Goal: Transaction & Acquisition: Purchase product/service

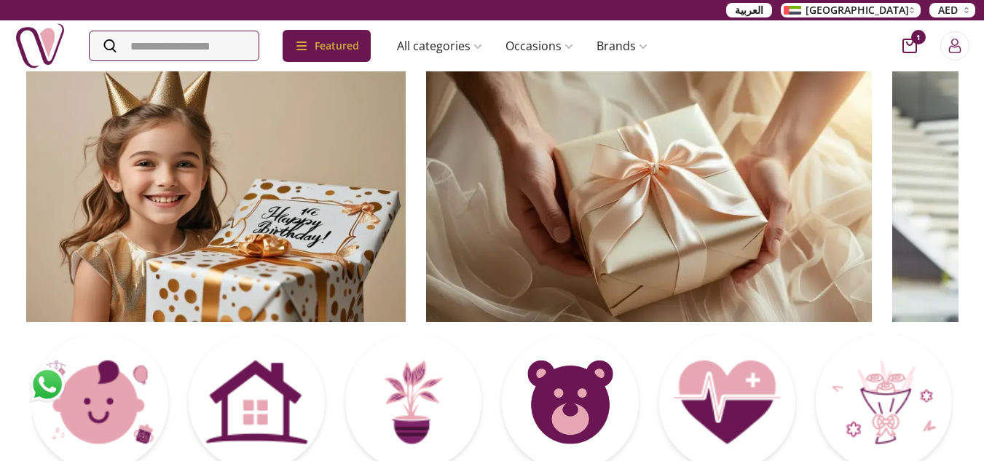
click at [426, 169] on img at bounding box center [649, 196] width 446 height 252
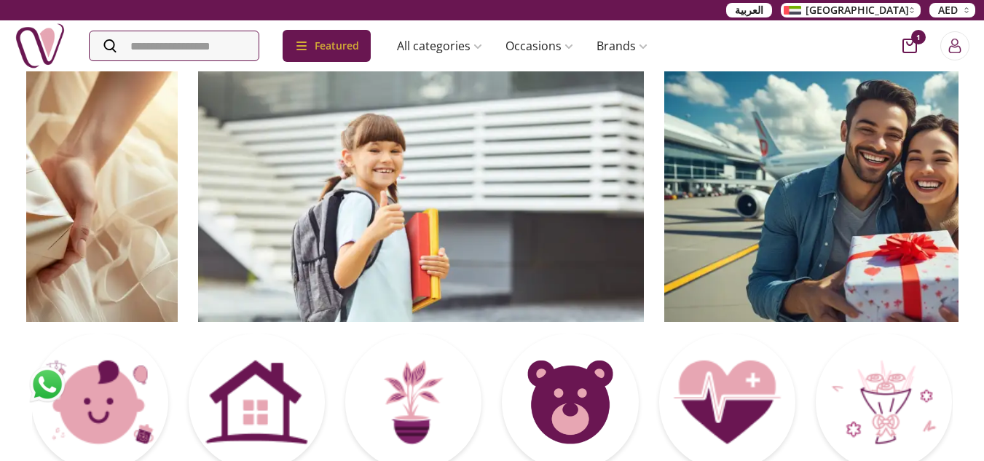
click at [198, 194] on img at bounding box center [421, 196] width 446 height 252
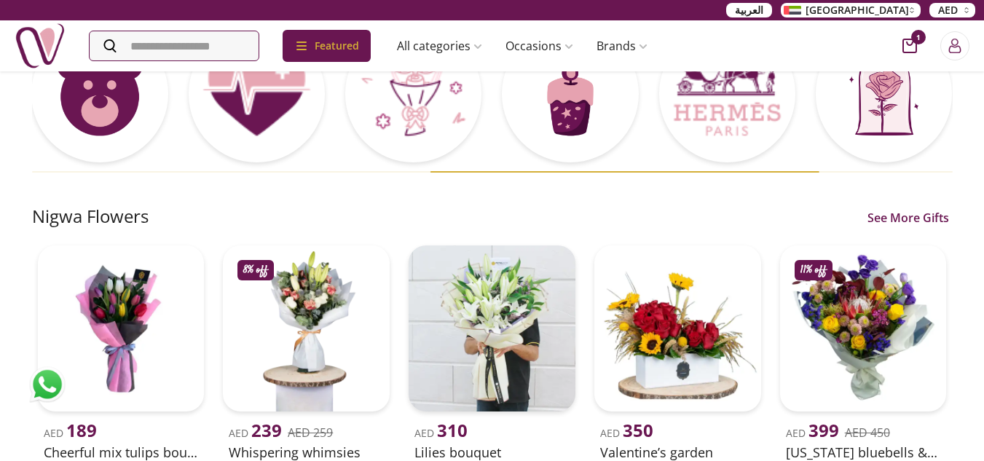
scroll to position [146, 0]
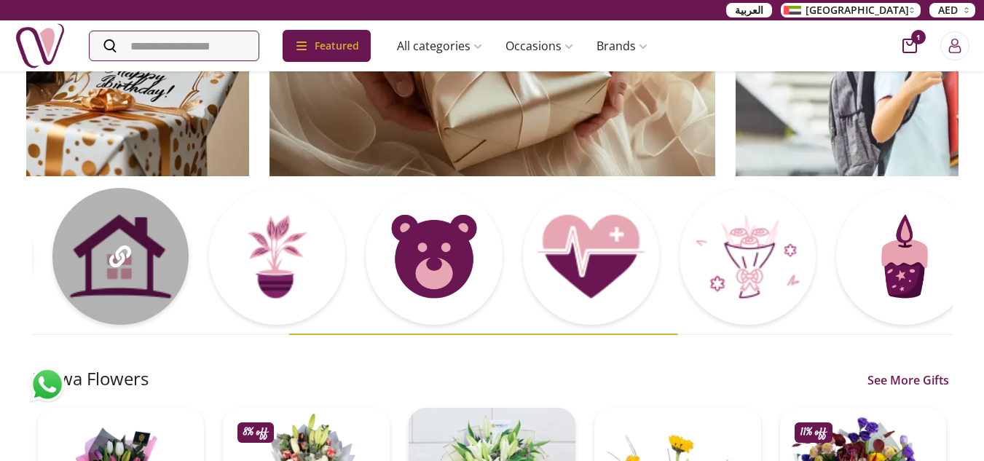
click at [166, 256] on div at bounding box center [120, 256] width 136 height 136
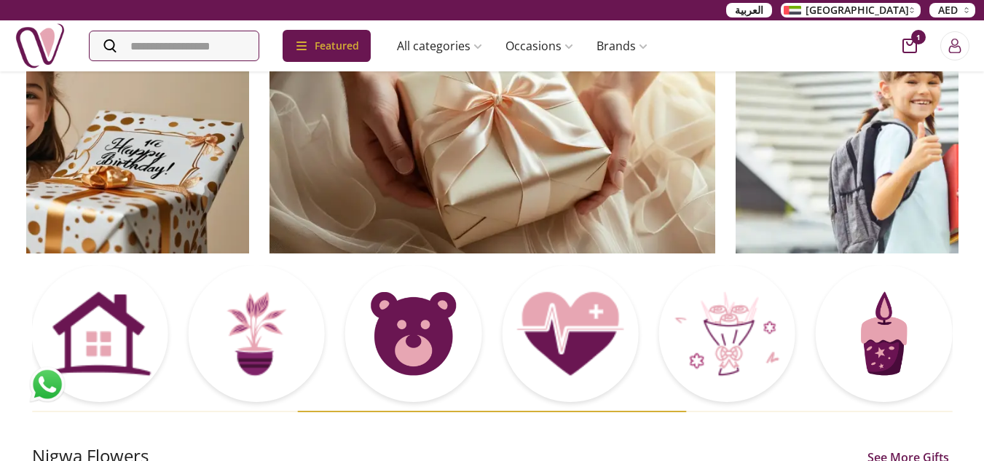
scroll to position [0, 0]
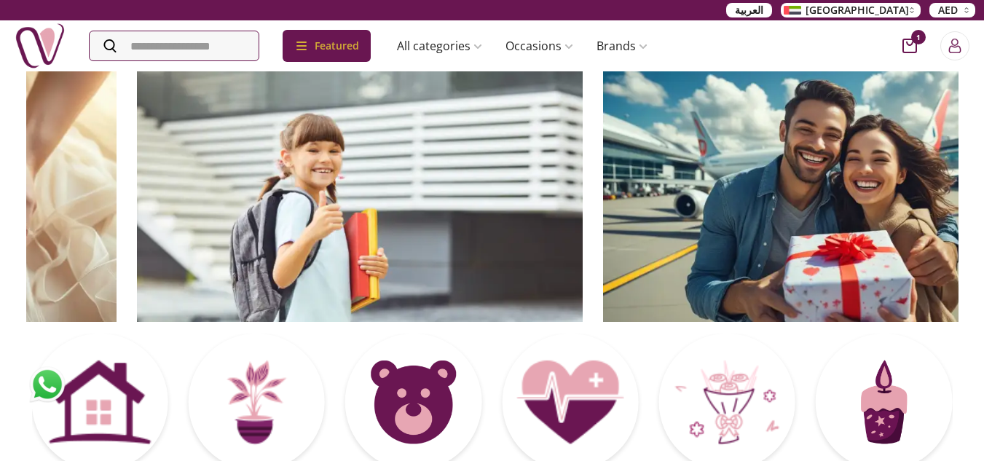
click at [170, 200] on img at bounding box center [360, 196] width 446 height 252
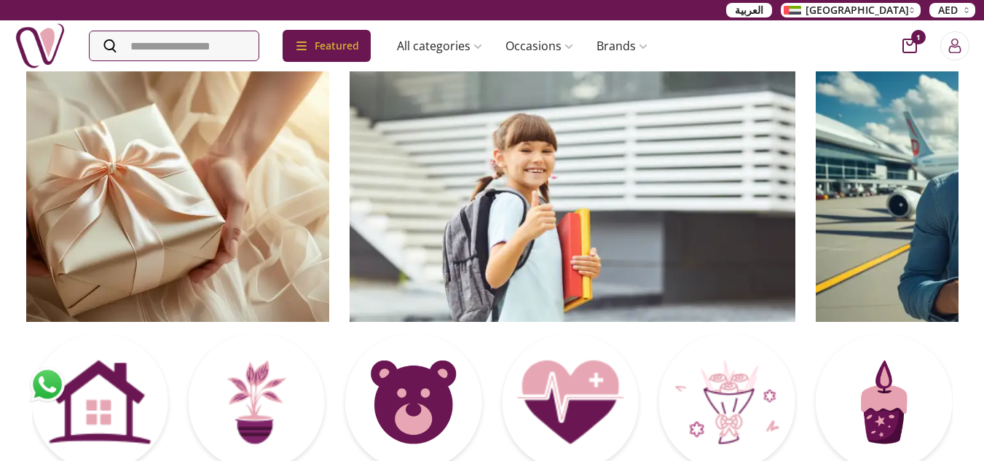
click at [350, 173] on img at bounding box center [573, 196] width 446 height 252
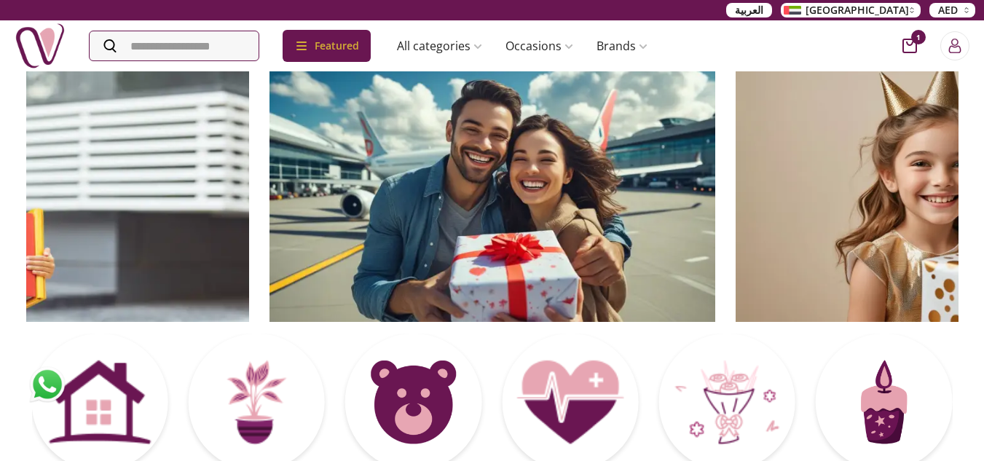
click at [487, 197] on img at bounding box center [492, 196] width 446 height 252
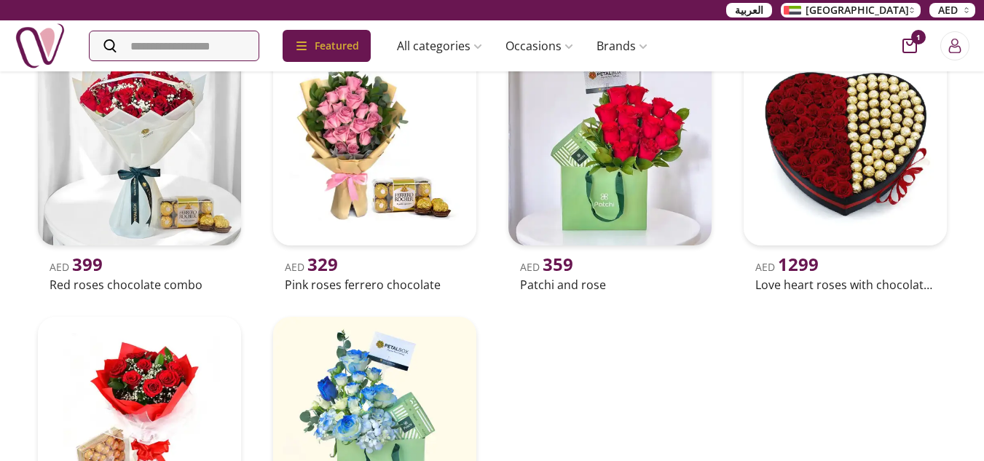
scroll to position [291, 0]
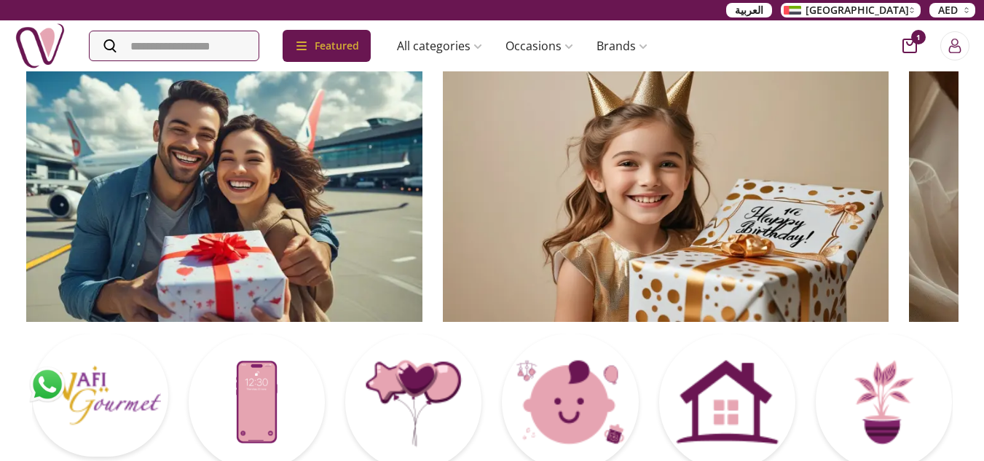
click at [68, 170] on img at bounding box center [200, 196] width 446 height 252
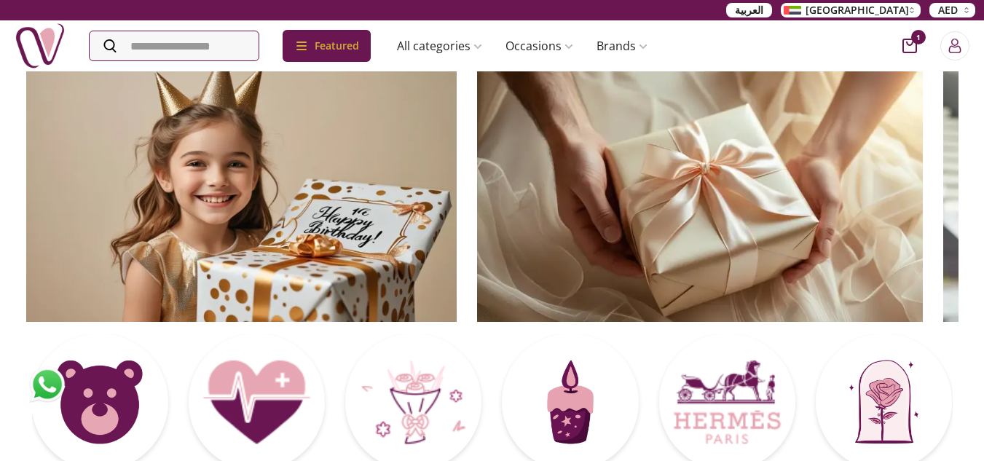
click at [119, 150] on img at bounding box center [234, 196] width 446 height 252
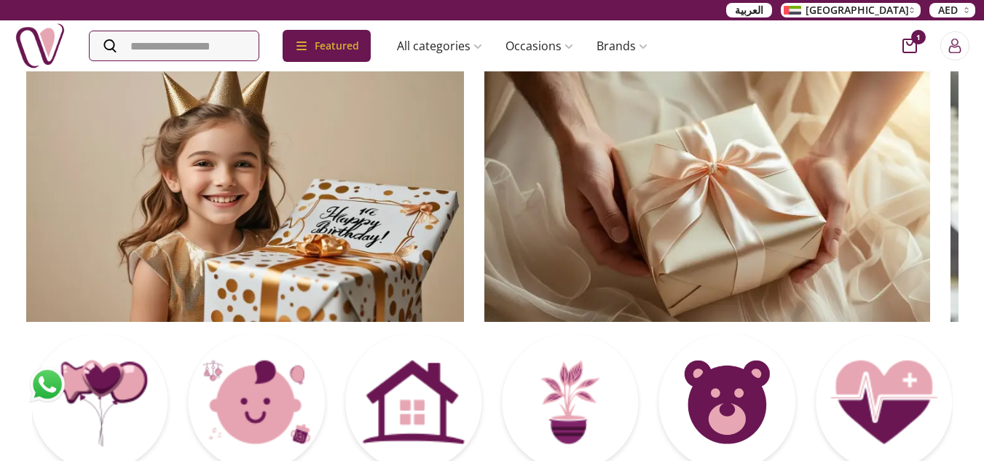
click at [97, 126] on img at bounding box center [241, 196] width 446 height 252
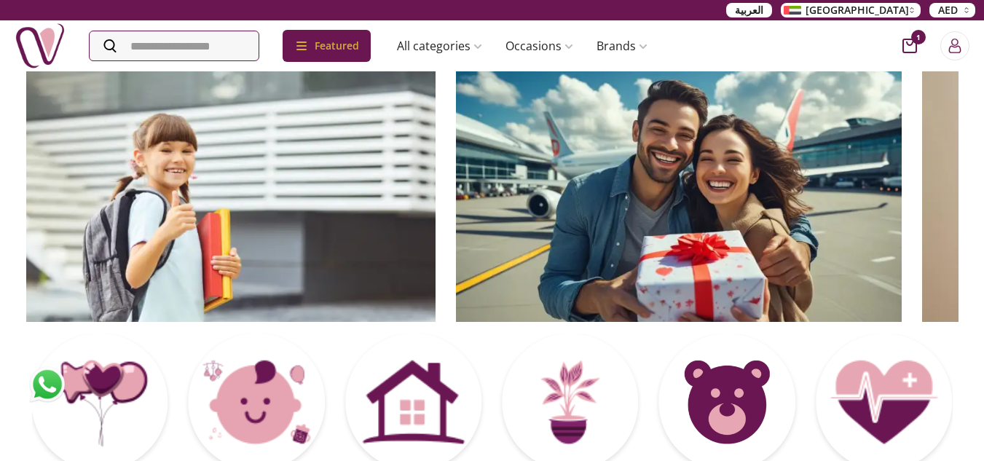
click at [72, 110] on img at bounding box center [213, 196] width 446 height 252
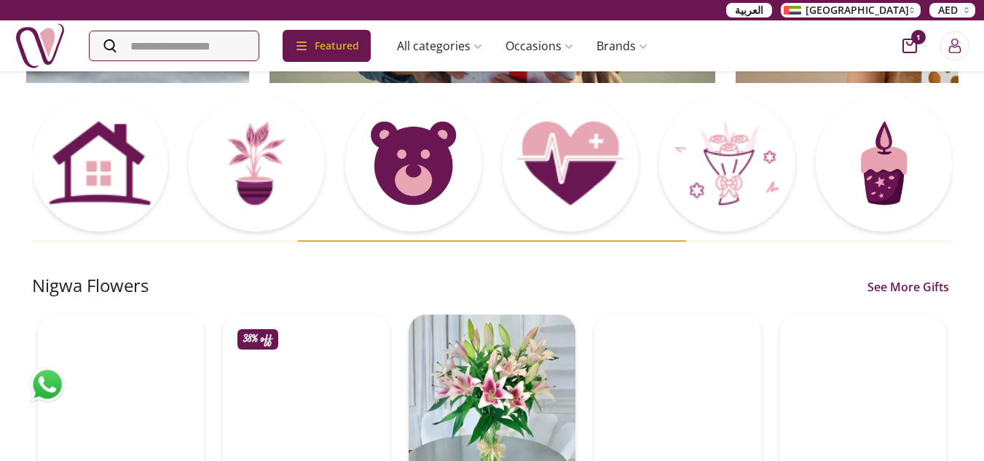
scroll to position [219, 0]
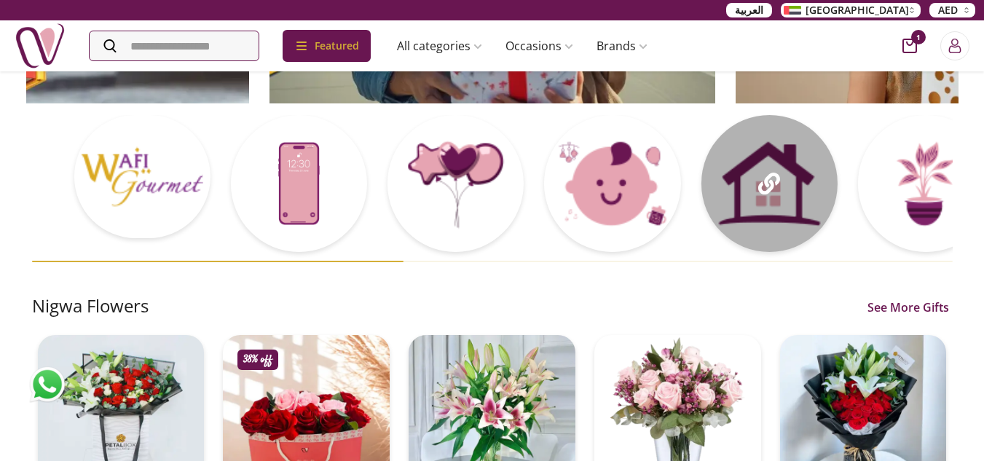
click at [832, 171] on div at bounding box center [769, 183] width 136 height 136
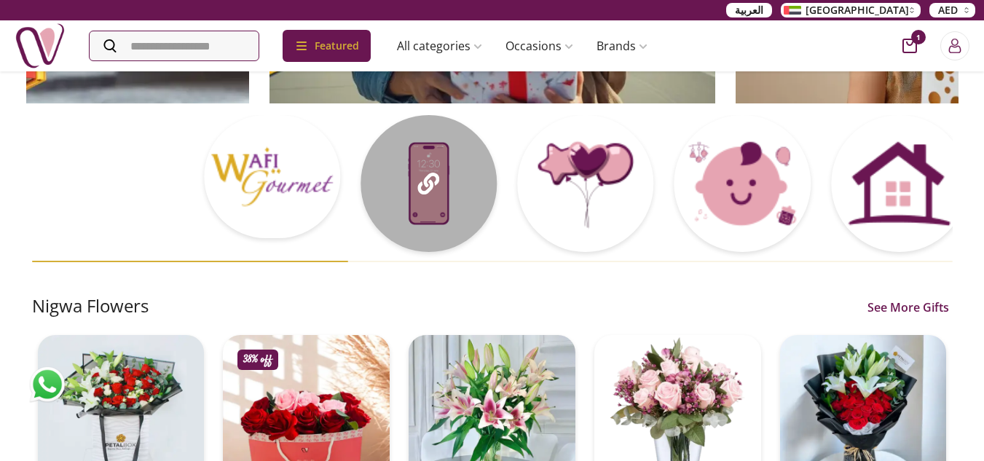
click at [759, 181] on div at bounding box center [664, 188] width 921 height 146
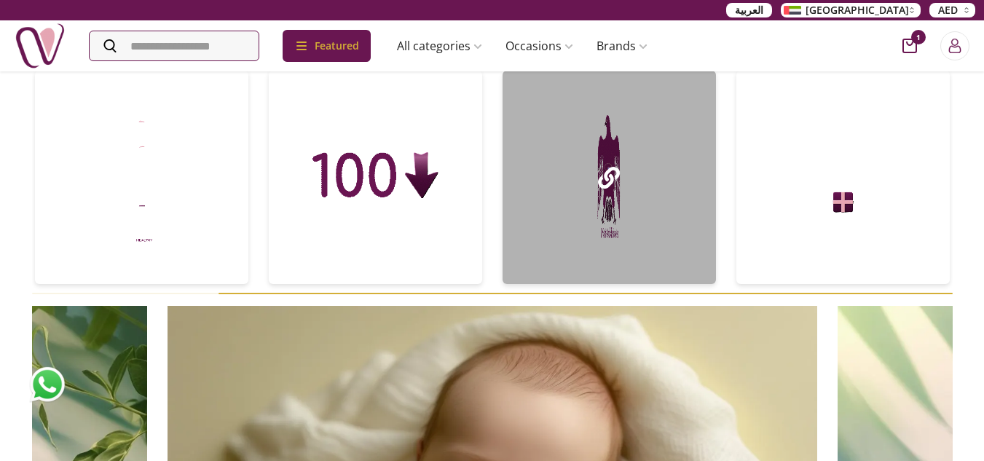
scroll to position [728, 0]
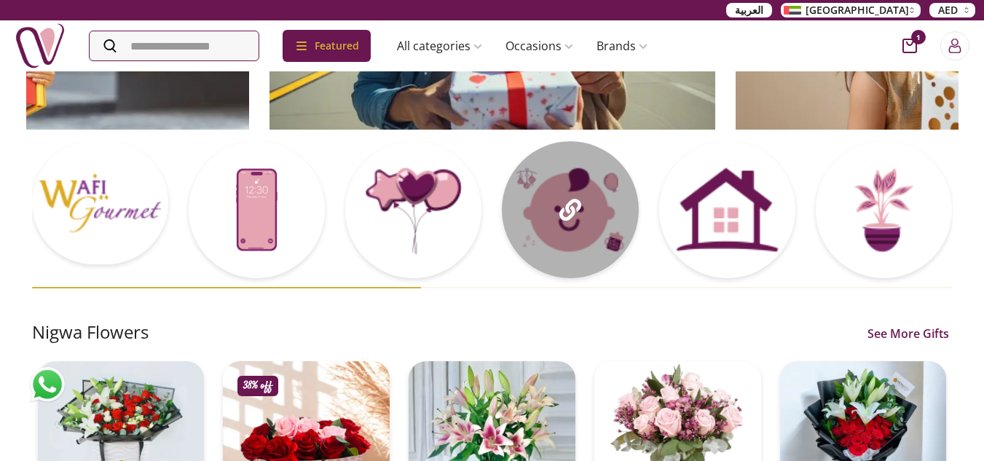
scroll to position [0, 0]
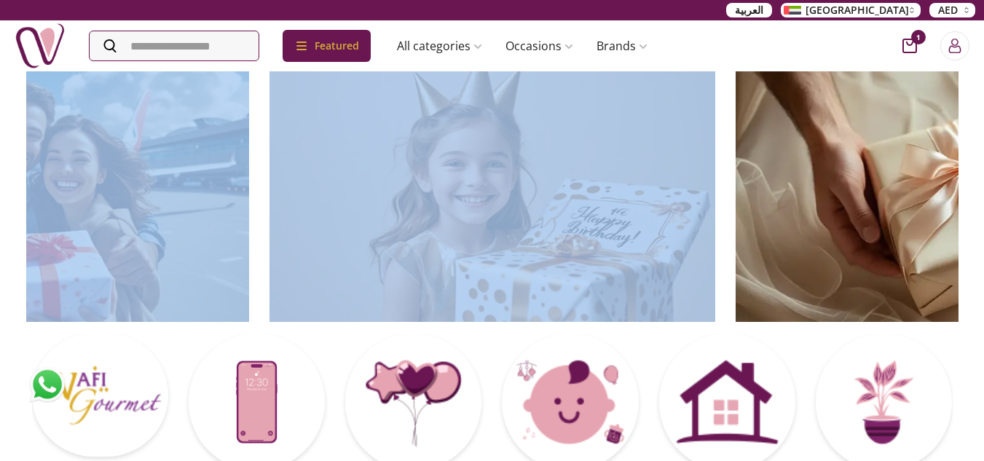
drag, startPoint x: 967, startPoint y: 170, endPoint x: 421, endPoint y: 182, distance: 546.4
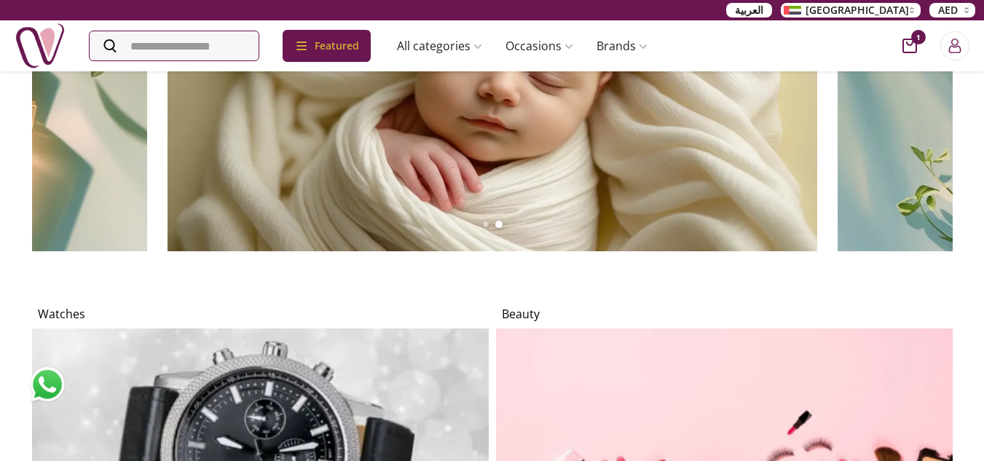
scroll to position [1093, 0]
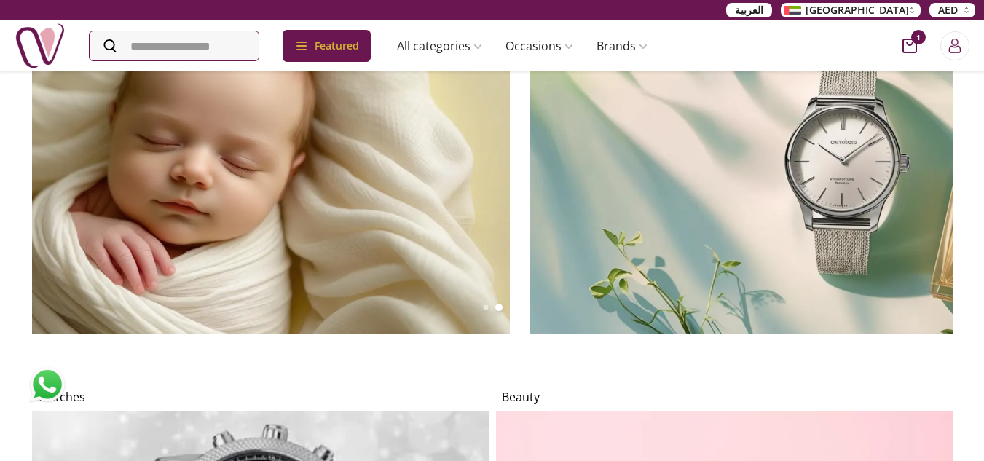
click at [542, 172] on img at bounding box center [855, 150] width 650 height 367
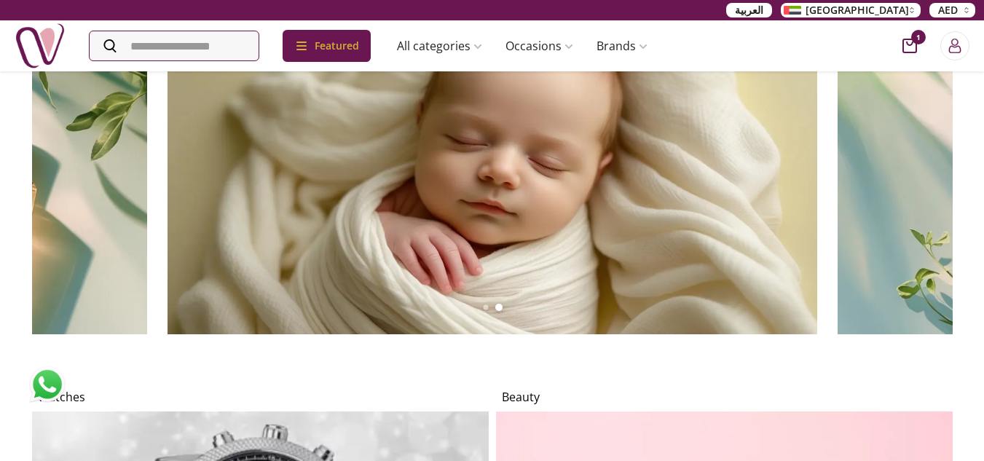
click at [553, 200] on img at bounding box center [493, 150] width 650 height 367
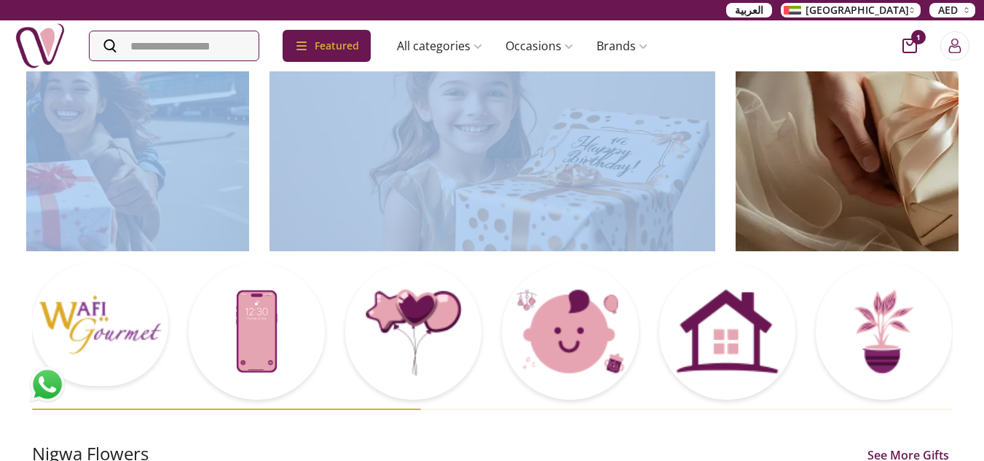
scroll to position [0, 0]
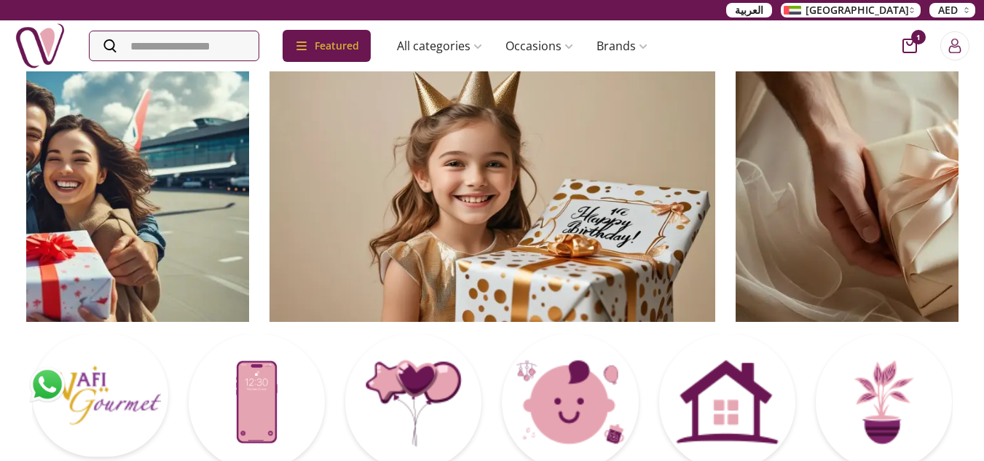
click at [840, 59] on div "Featured Accessories Cake Flower Kids All categories musk&bakhoor Healthy Home …" at bounding box center [492, 45] width 984 height 51
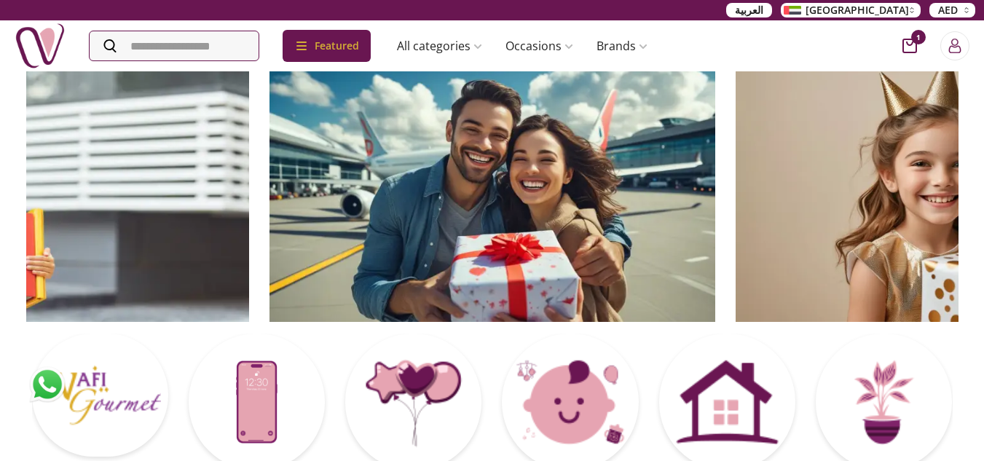
click at [249, 208] on img at bounding box center [26, 196] width 446 height 252
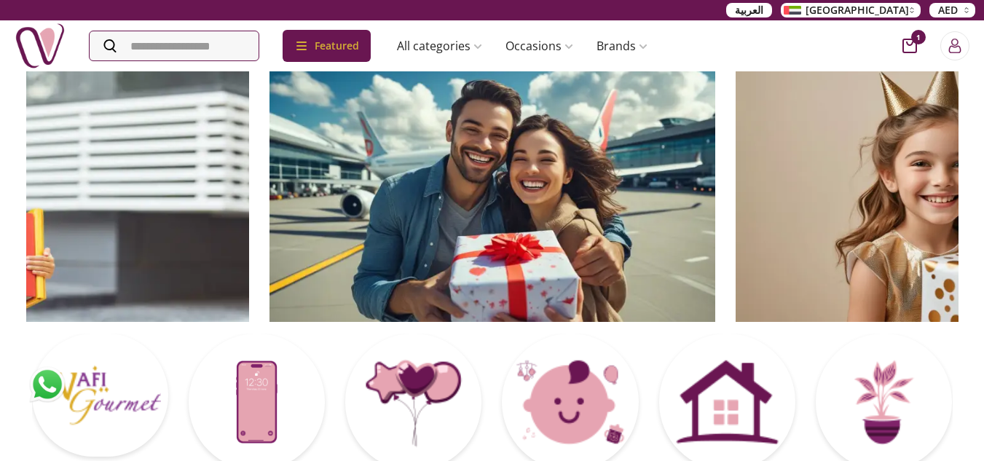
click at [715, 162] on img at bounding box center [492, 196] width 446 height 252
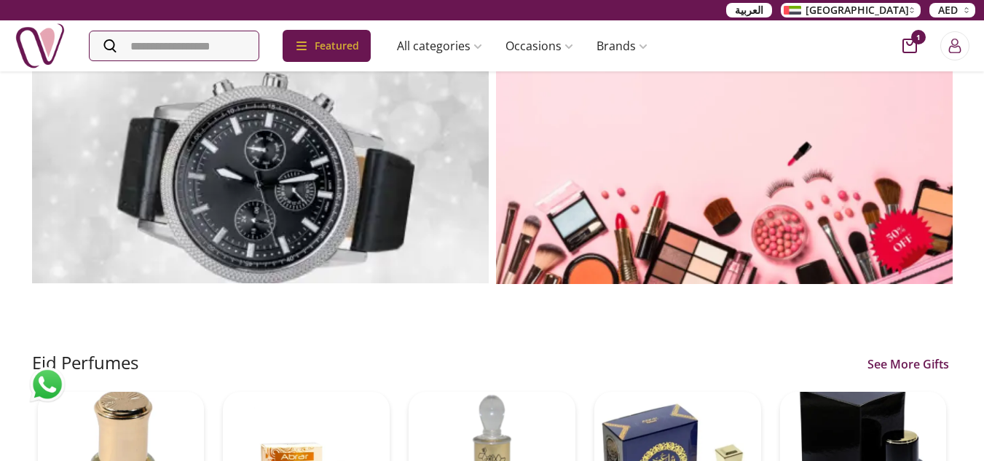
scroll to position [1602, 0]
